Goal: Transaction & Acquisition: Purchase product/service

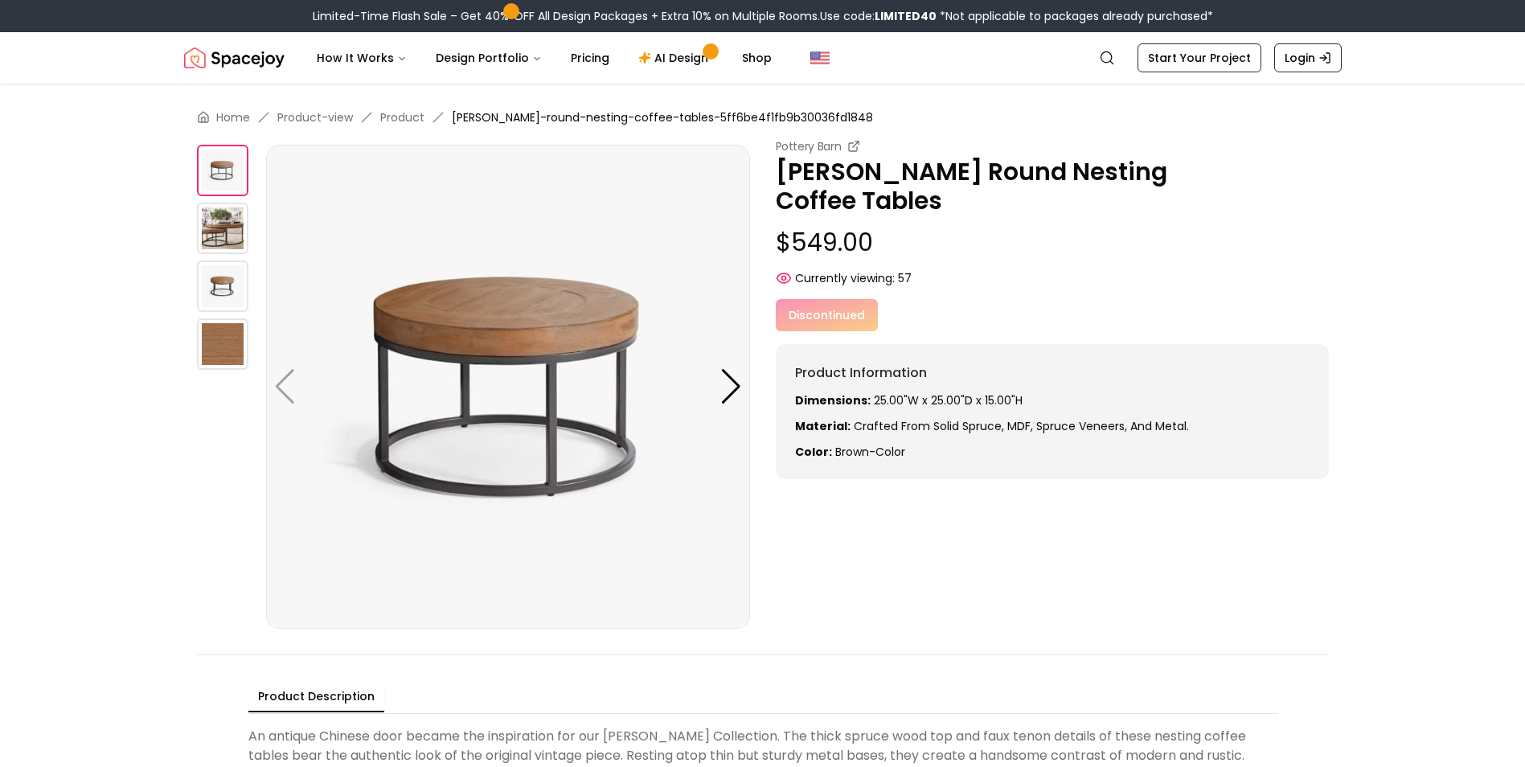
click at [227, 226] on img at bounding box center [222, 228] width 51 height 51
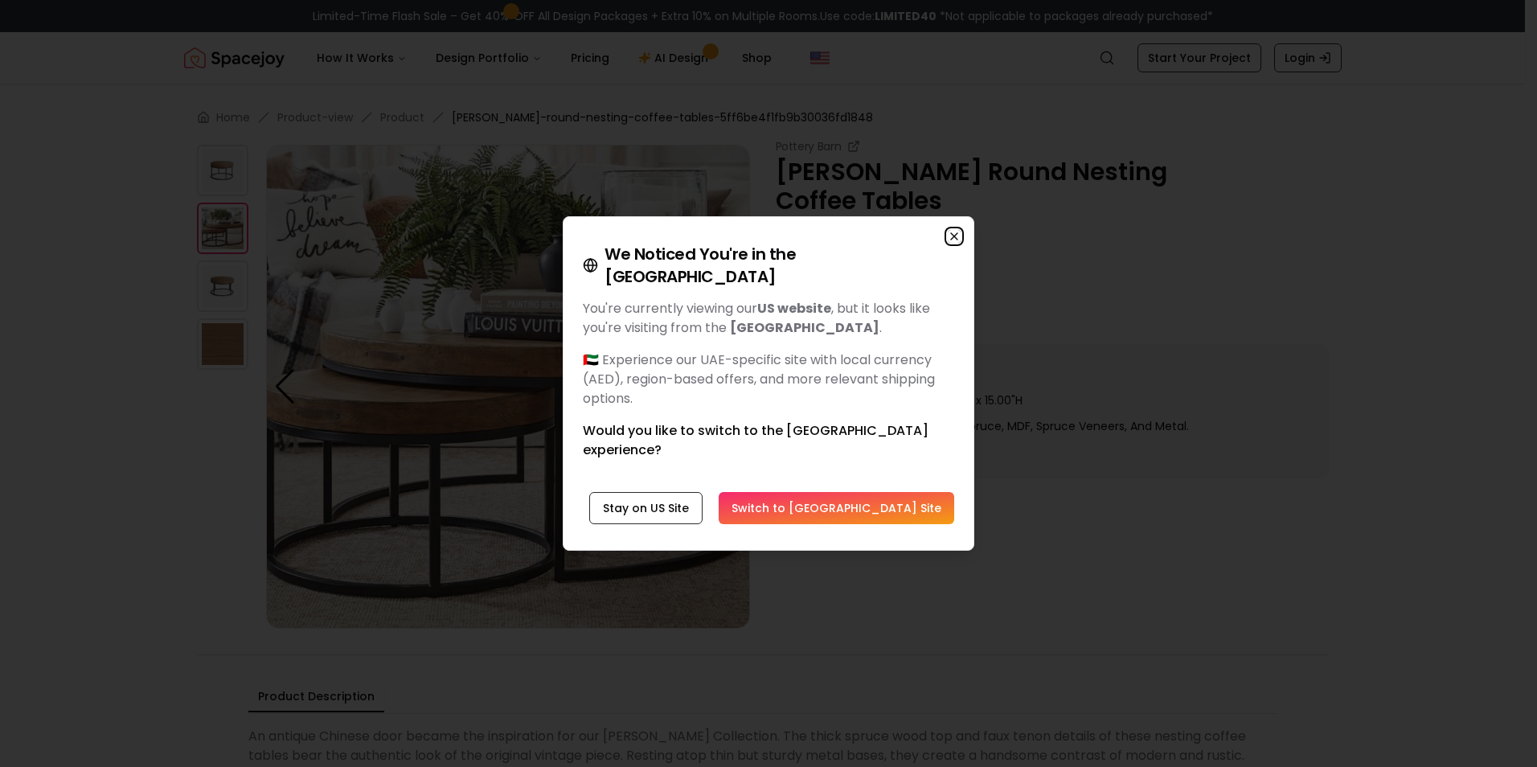
click at [954, 243] on icon "button" at bounding box center [954, 236] width 13 height 13
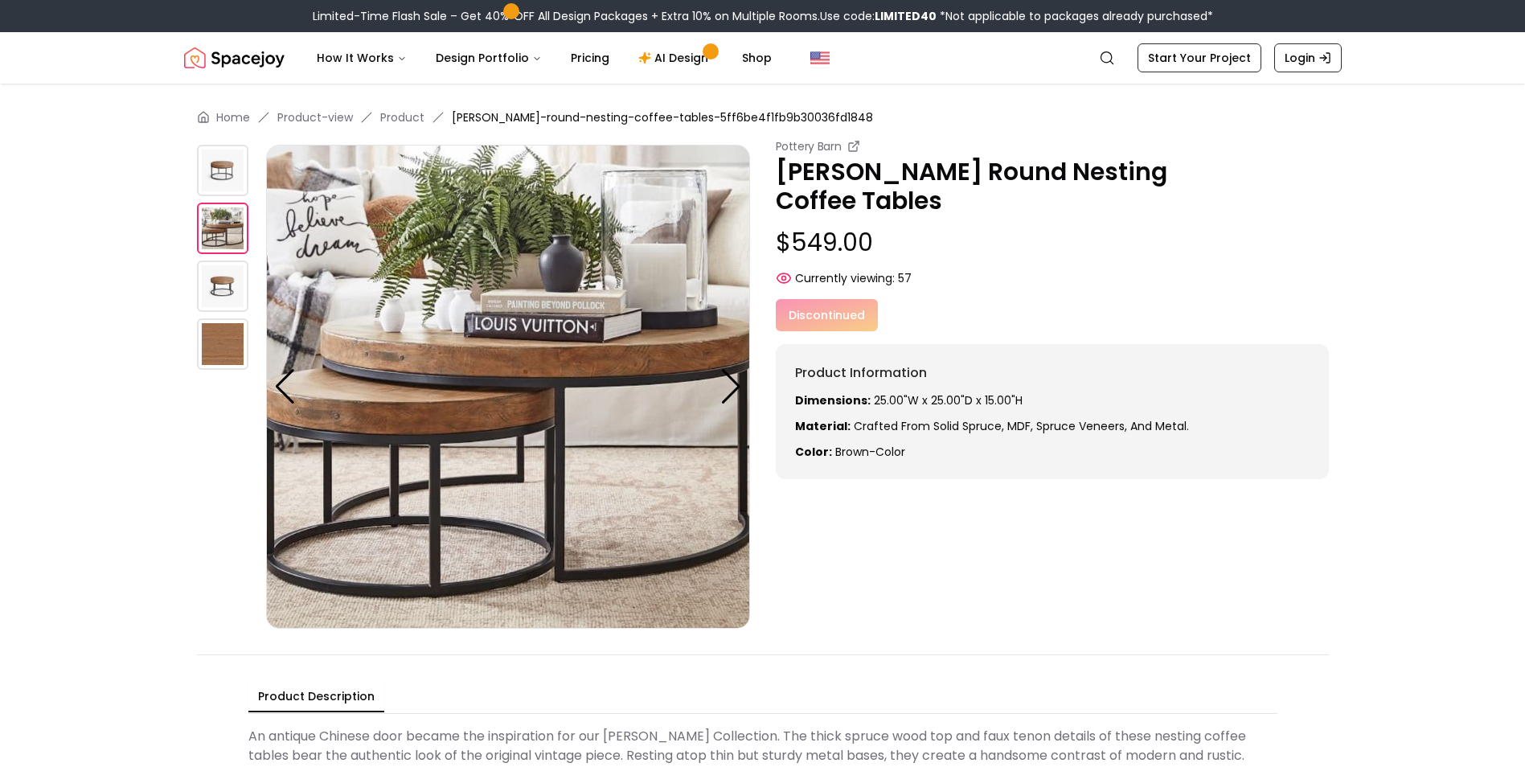
click at [236, 191] on img at bounding box center [222, 170] width 51 height 51
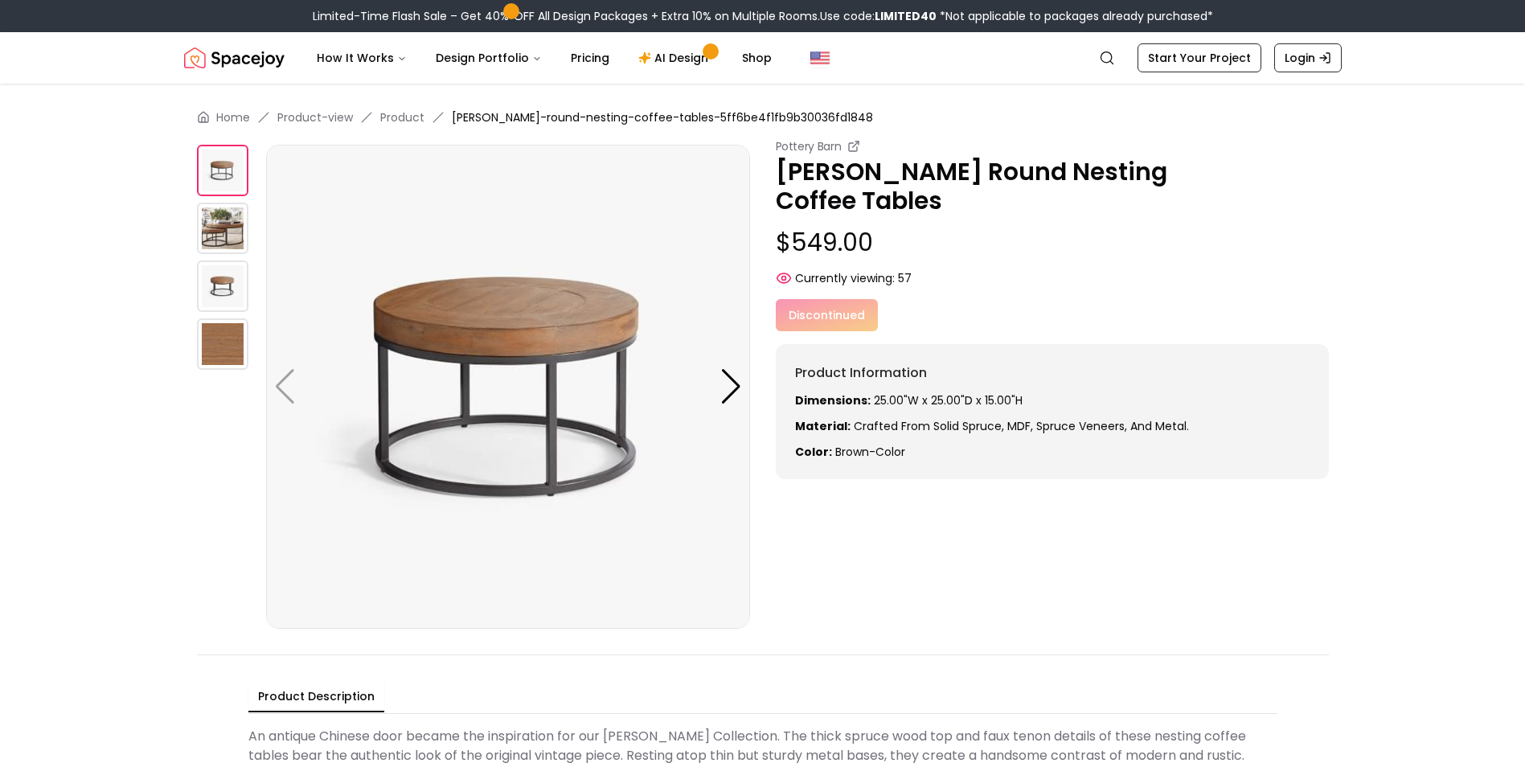
click at [233, 224] on img at bounding box center [222, 228] width 51 height 51
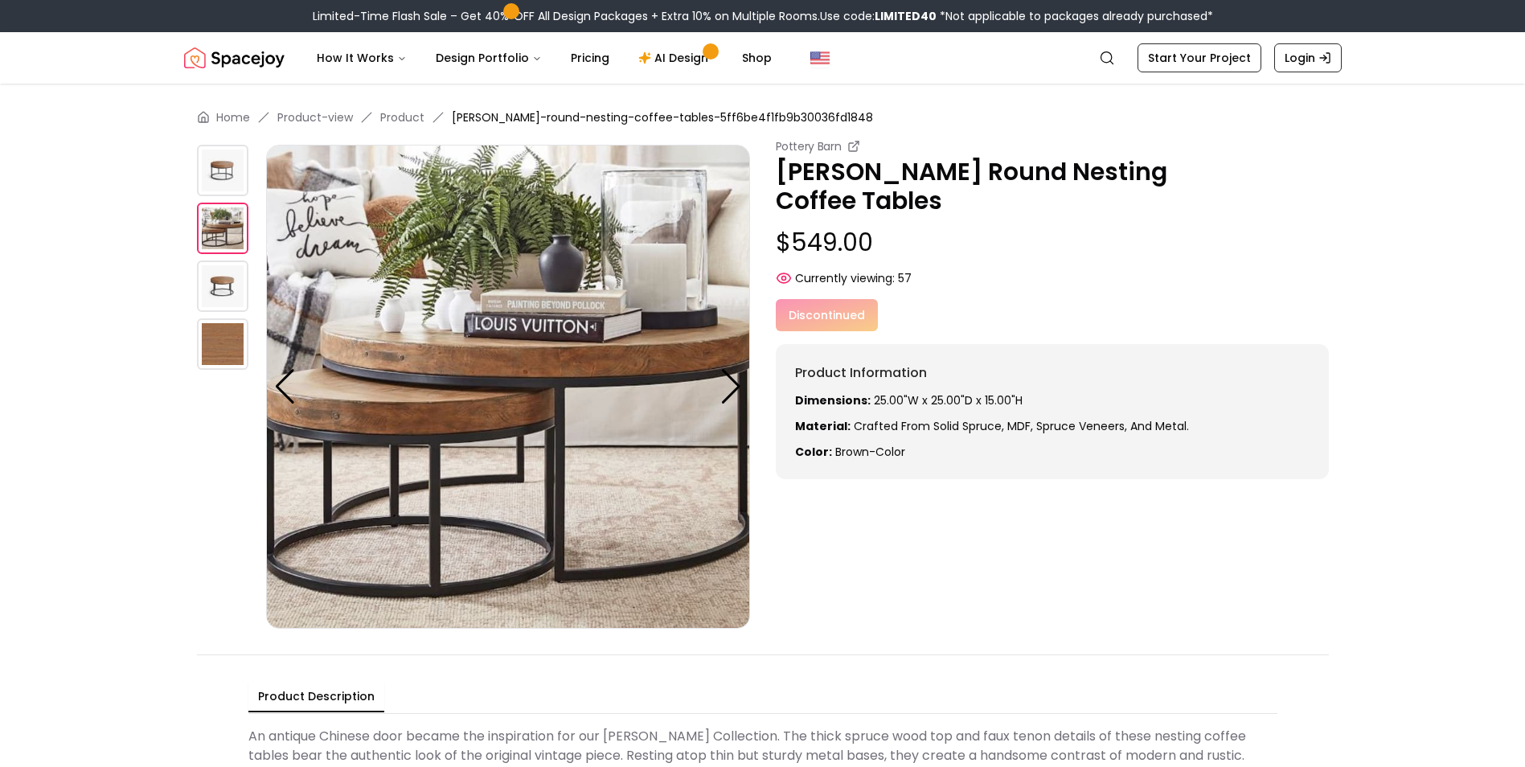
click at [223, 274] on img at bounding box center [222, 285] width 51 height 51
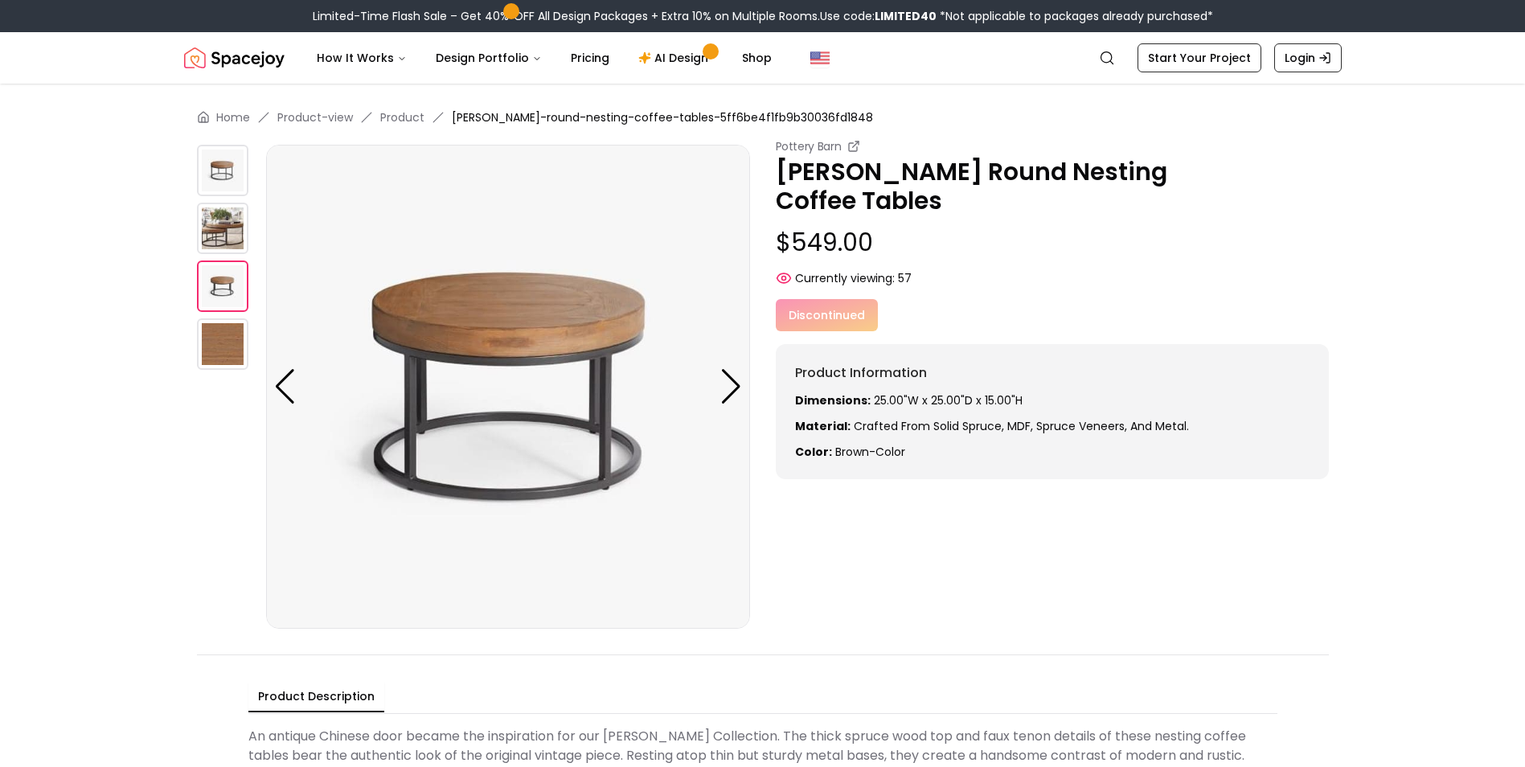
click at [243, 362] on img at bounding box center [222, 343] width 51 height 51
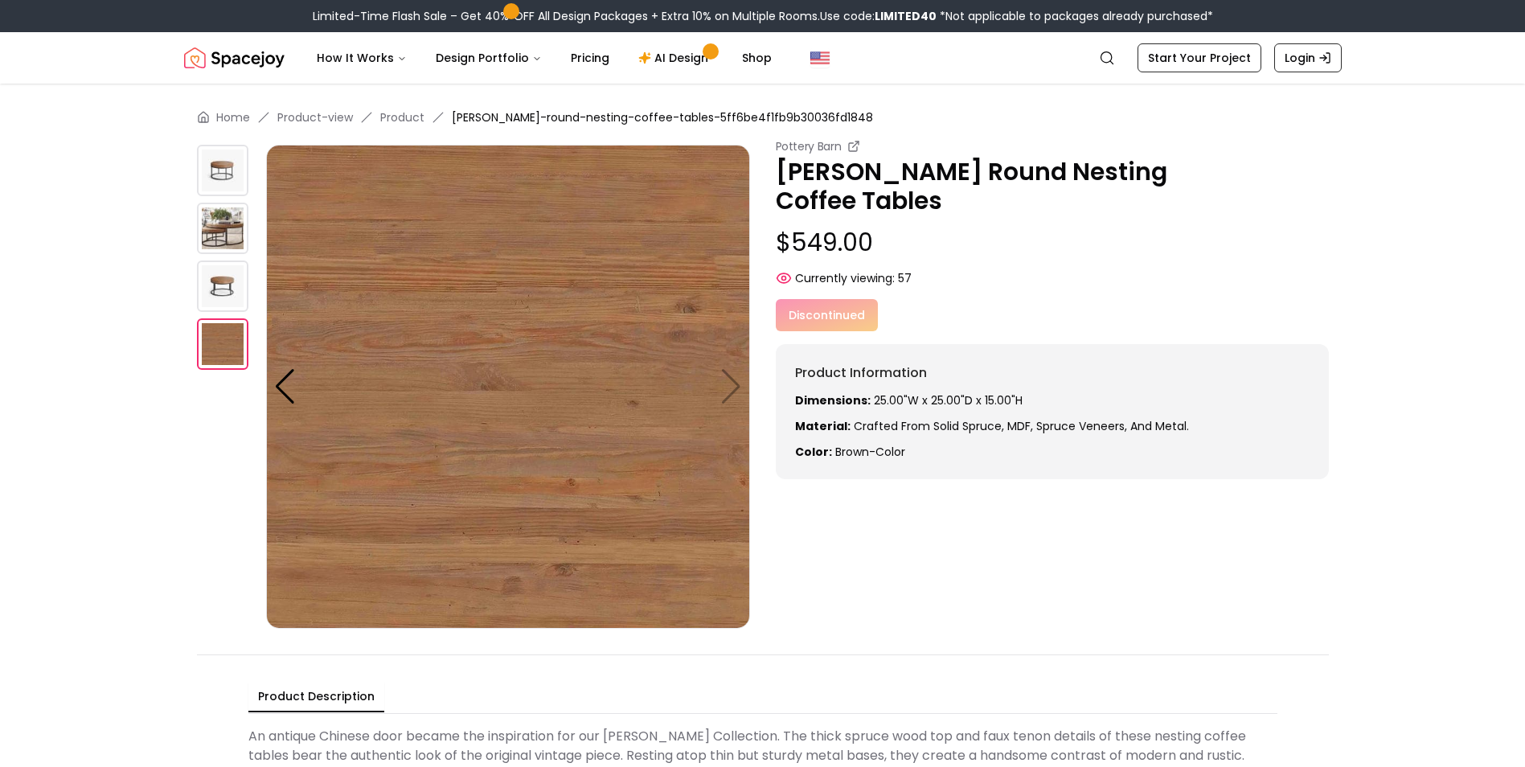
click at [223, 286] on img at bounding box center [222, 285] width 51 height 51
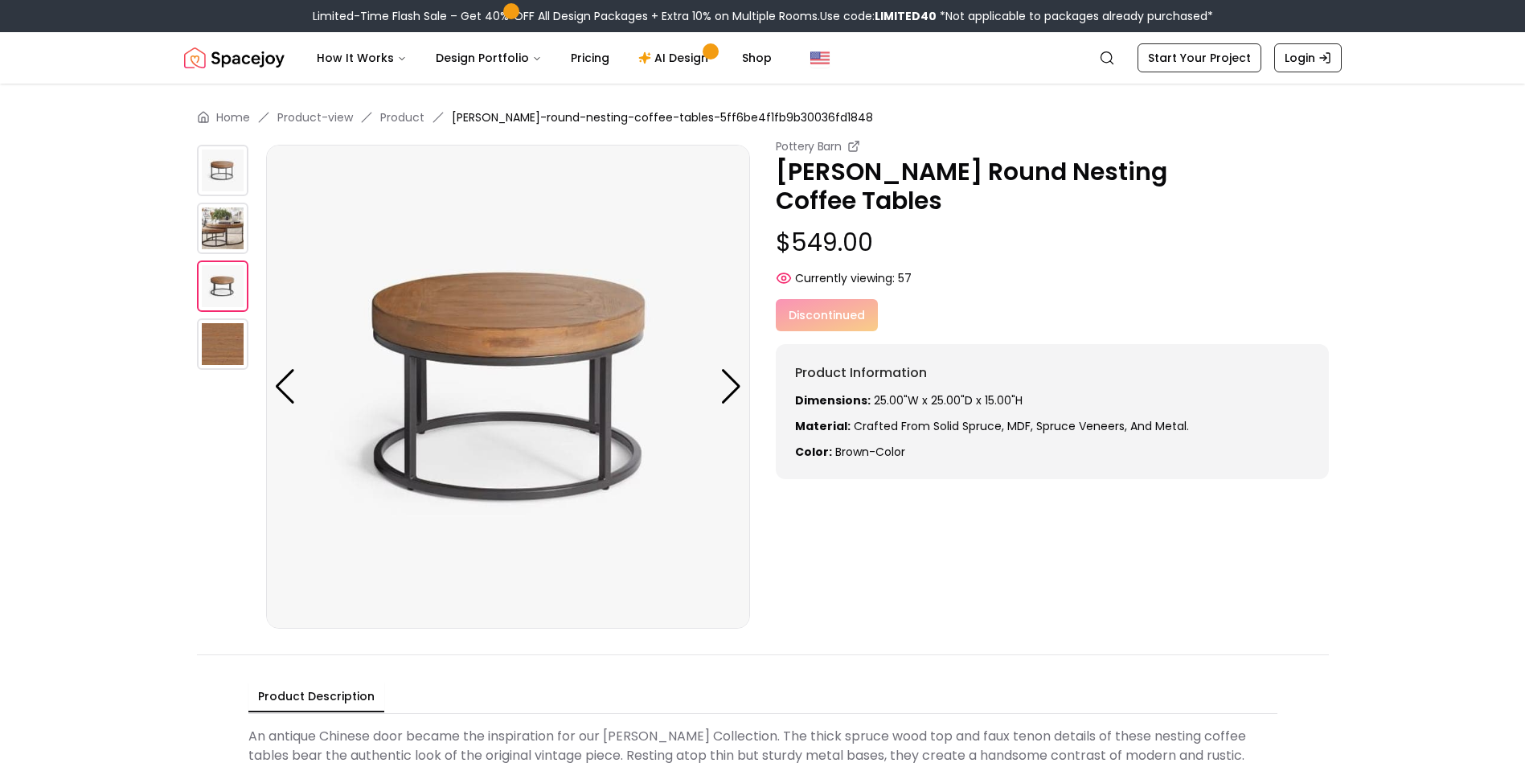
click at [232, 229] on img at bounding box center [222, 228] width 51 height 51
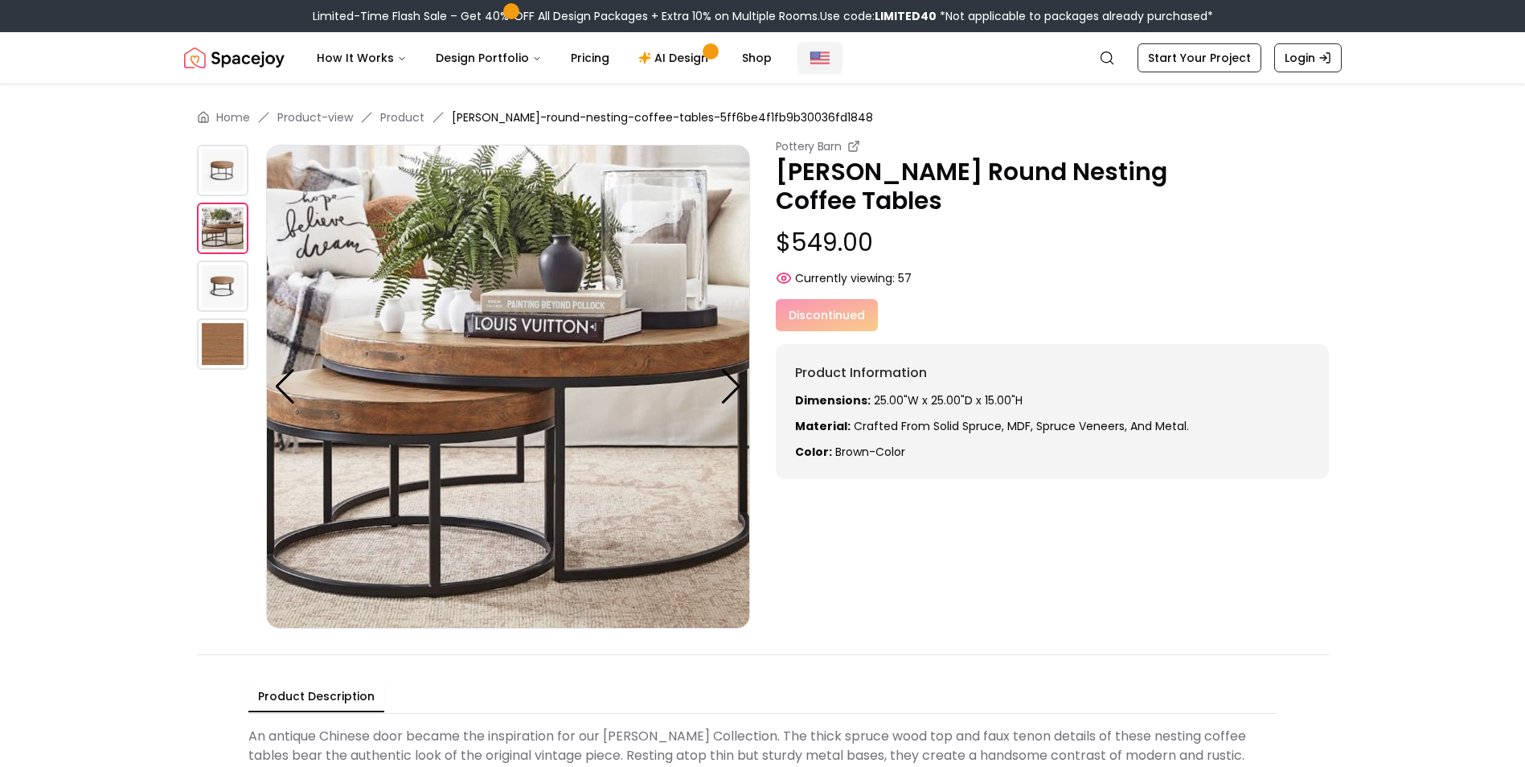
click at [815, 61] on img "Global" at bounding box center [819, 57] width 19 height 19
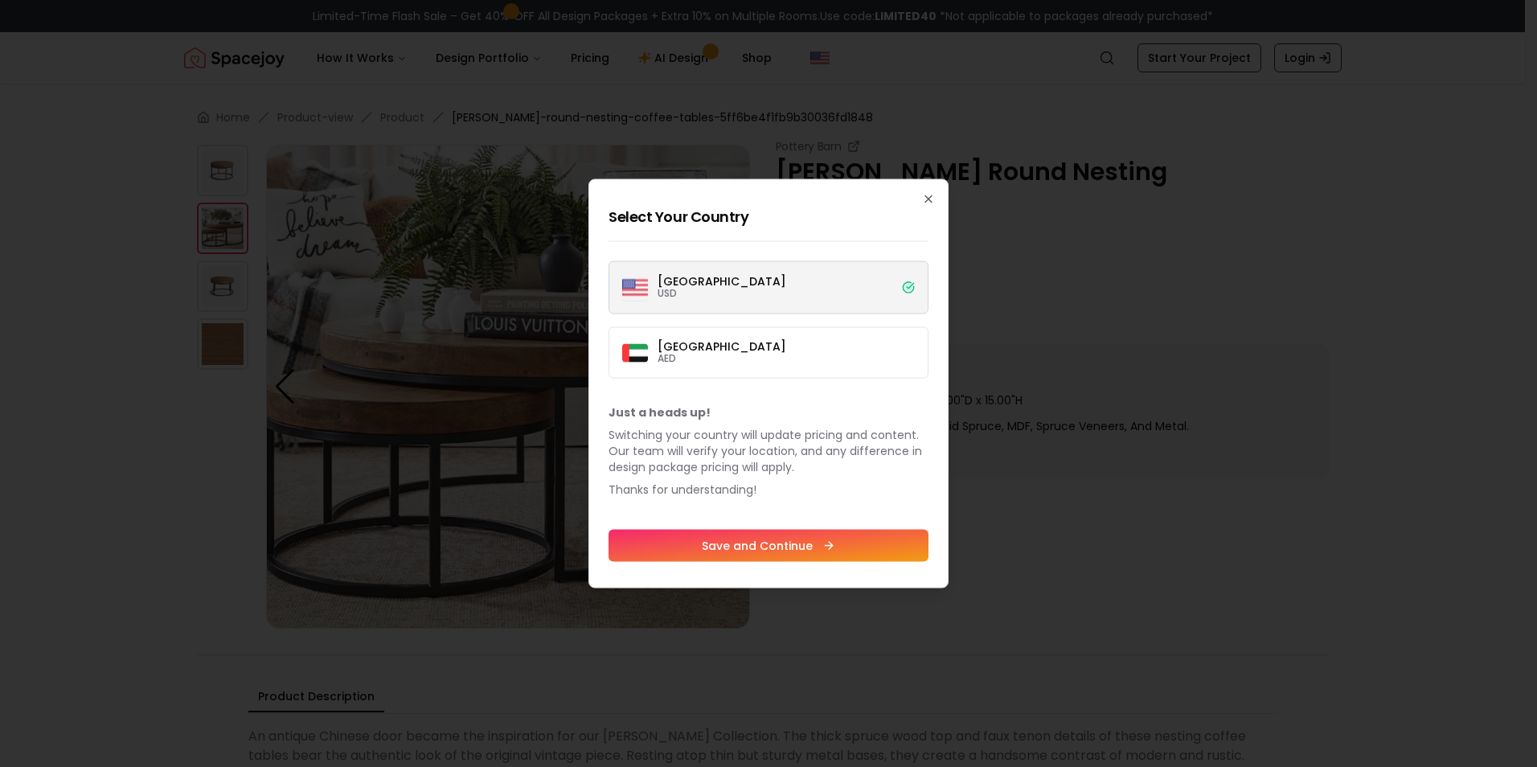
click at [721, 304] on label "[GEOGRAPHIC_DATA] USD" at bounding box center [769, 287] width 320 height 53
click at [0, 0] on button "[GEOGRAPHIC_DATA] USD" at bounding box center [0, 0] width 0 height 0
click at [723, 345] on label "Dubai AED" at bounding box center [769, 352] width 320 height 51
click at [0, 0] on button "Dubai AED" at bounding box center [0, 0] width 0 height 0
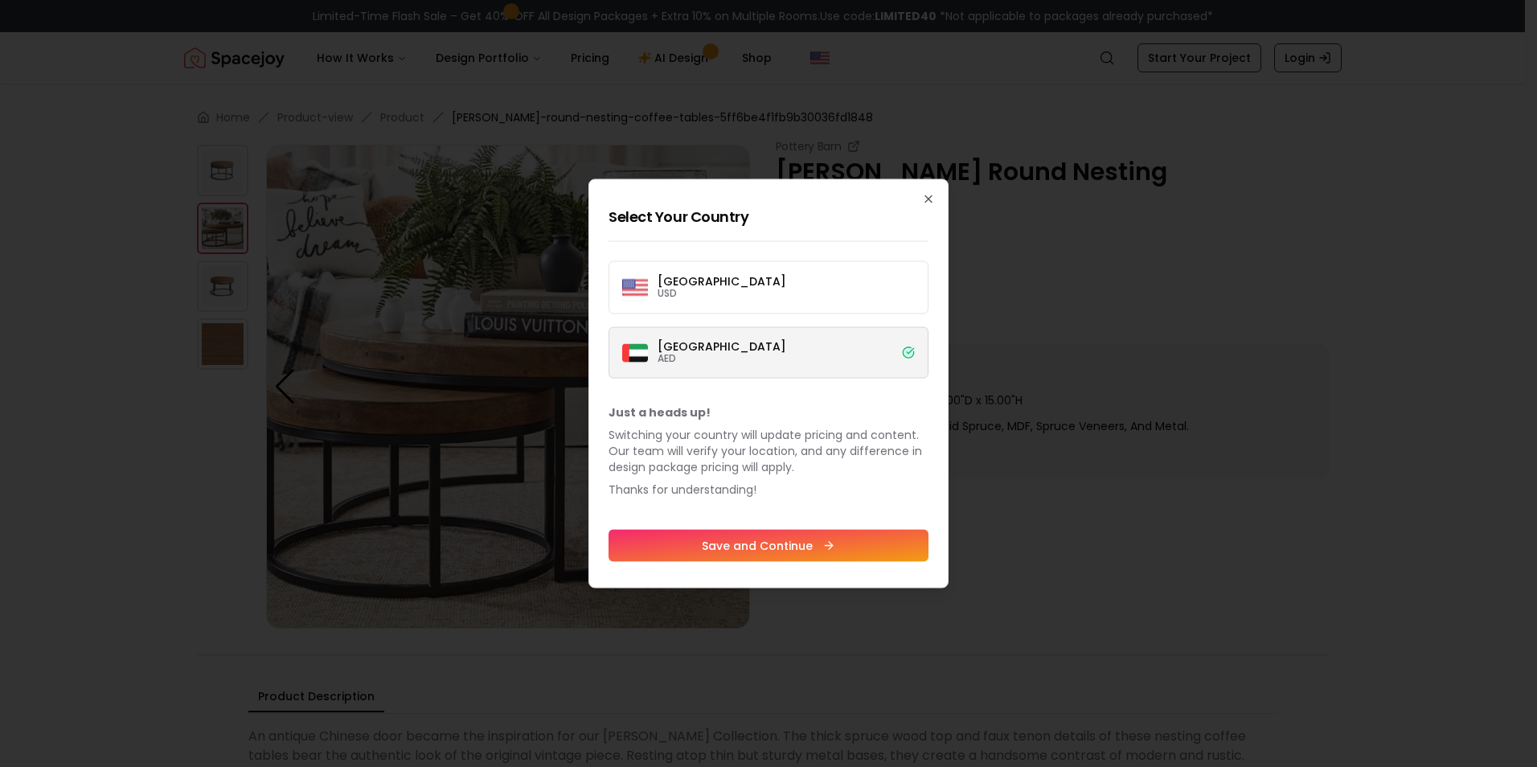
click at [761, 546] on button "Save and Continue" at bounding box center [769, 546] width 320 height 32
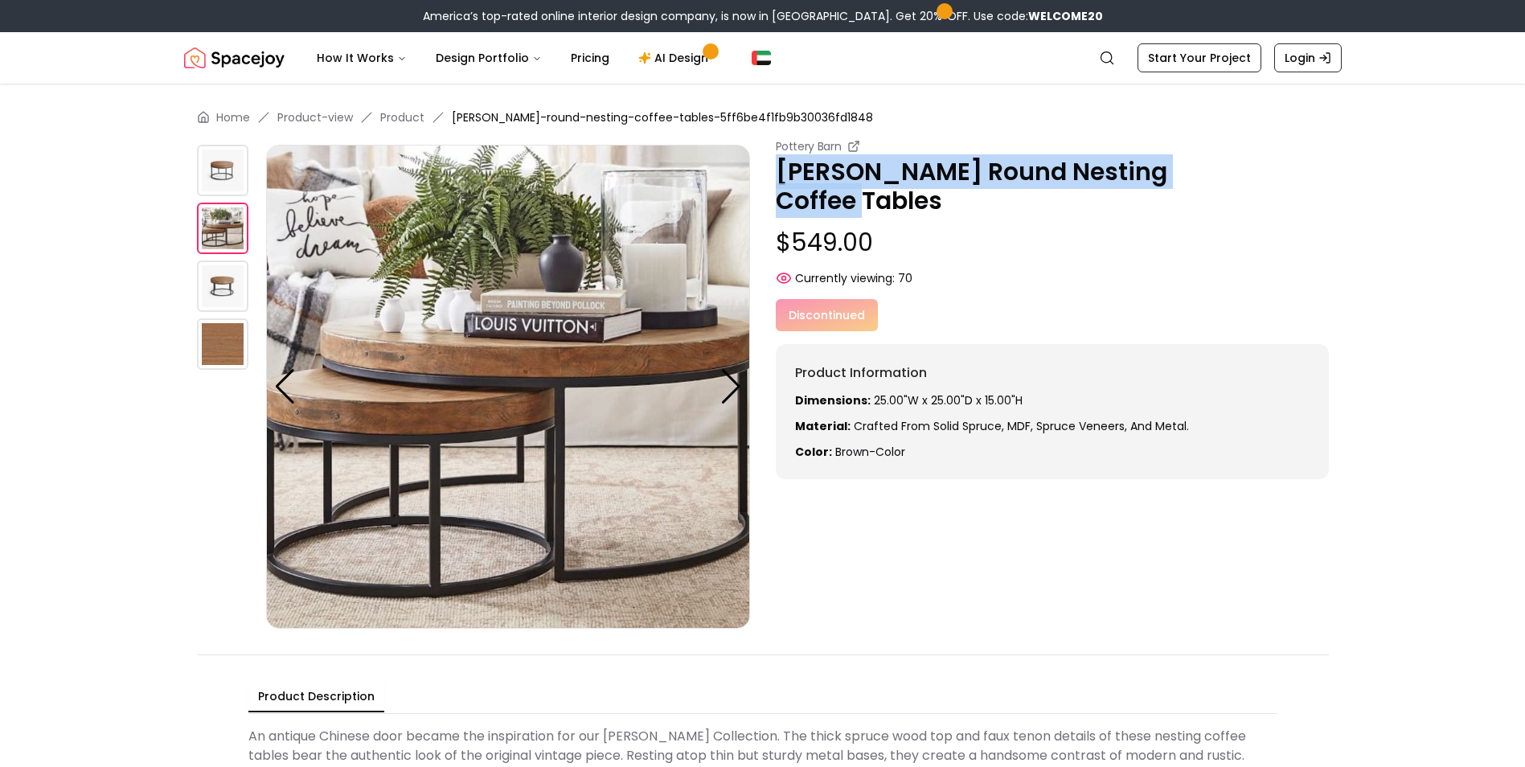
drag, startPoint x: 776, startPoint y: 178, endPoint x: 1257, endPoint y: 177, distance: 480.8
click at [1257, 177] on p "[PERSON_NAME] Round Nesting Coffee Tables" at bounding box center [1052, 187] width 553 height 58
copy p "[PERSON_NAME] Round Nesting Coffee Tables"
click at [1125, 67] on link "Search" at bounding box center [1106, 57] width 35 height 29
click at [1115, 57] on icon "Global" at bounding box center [1107, 58] width 16 height 16
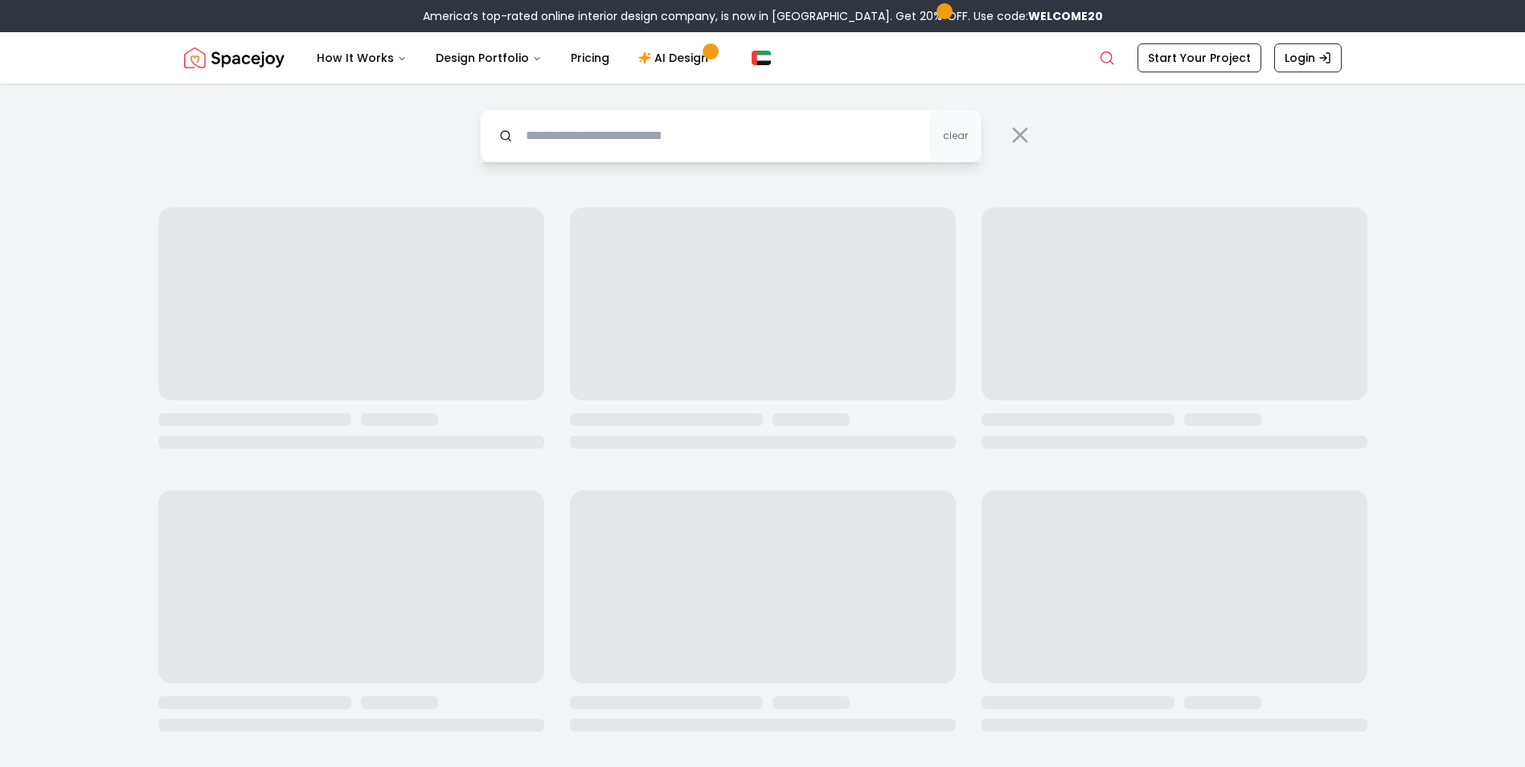
click at [670, 134] on input "text" at bounding box center [731, 135] width 502 height 53
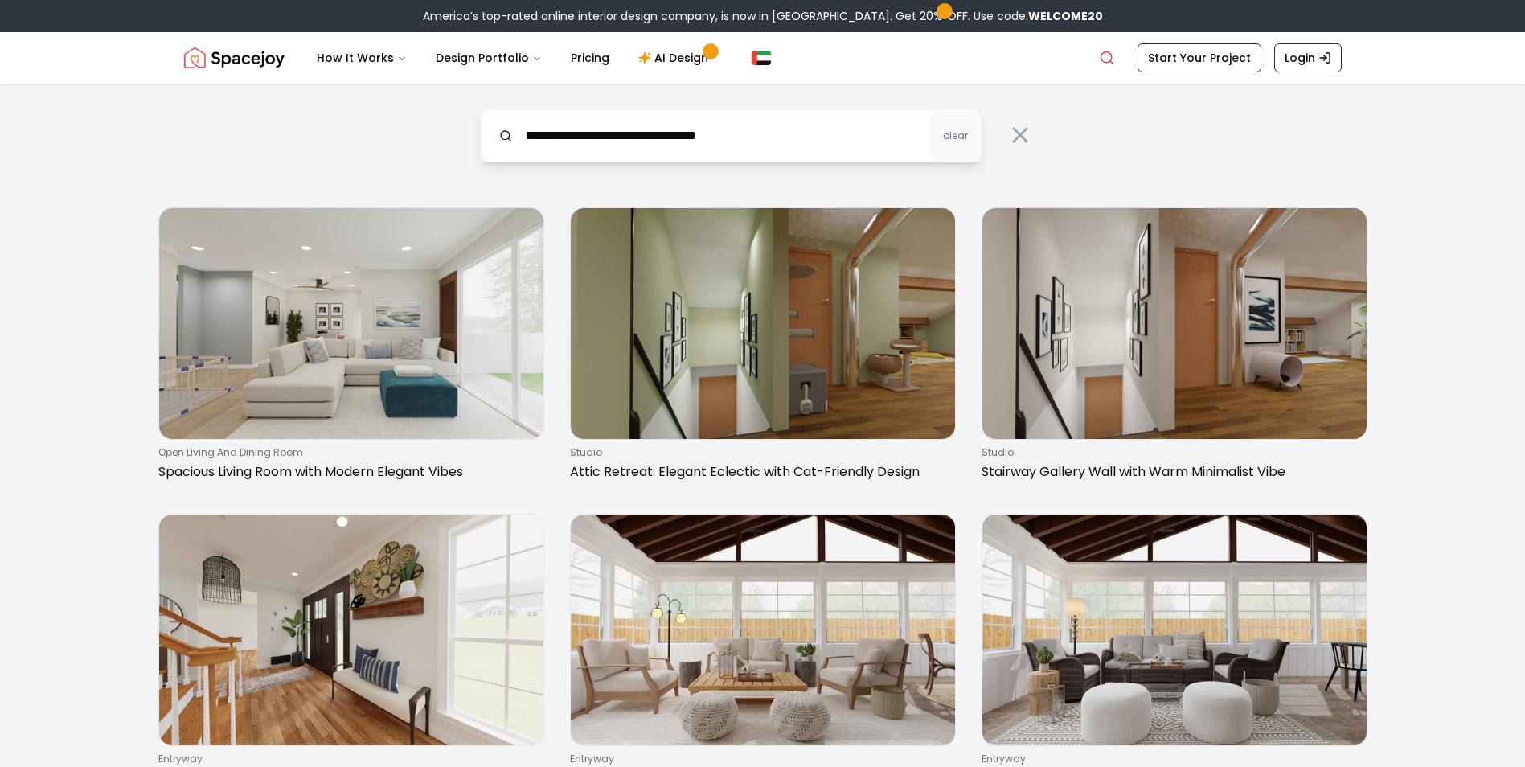
type input "**********"
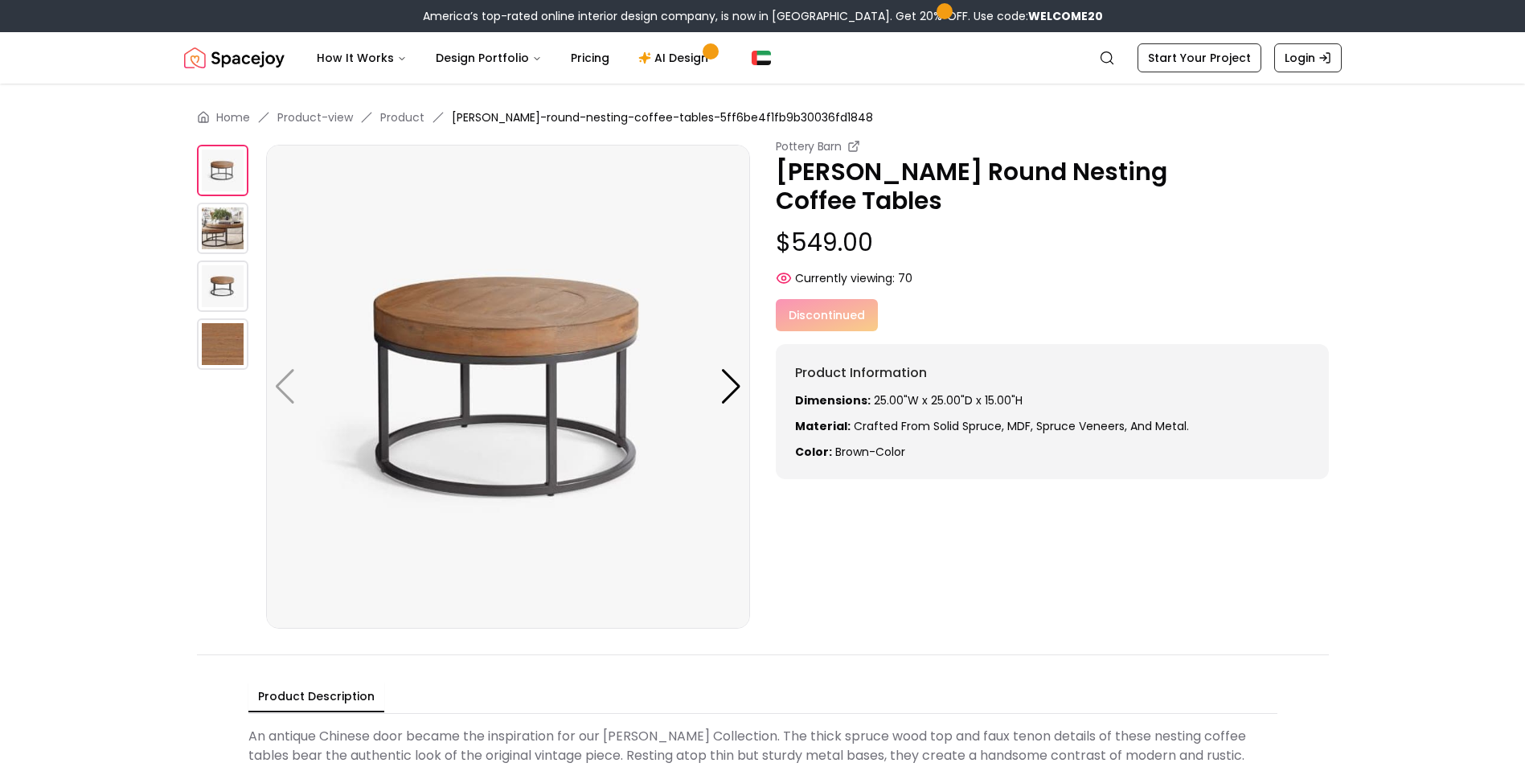
click at [232, 228] on img at bounding box center [222, 228] width 51 height 51
